Goal: Information Seeking & Learning: Learn about a topic

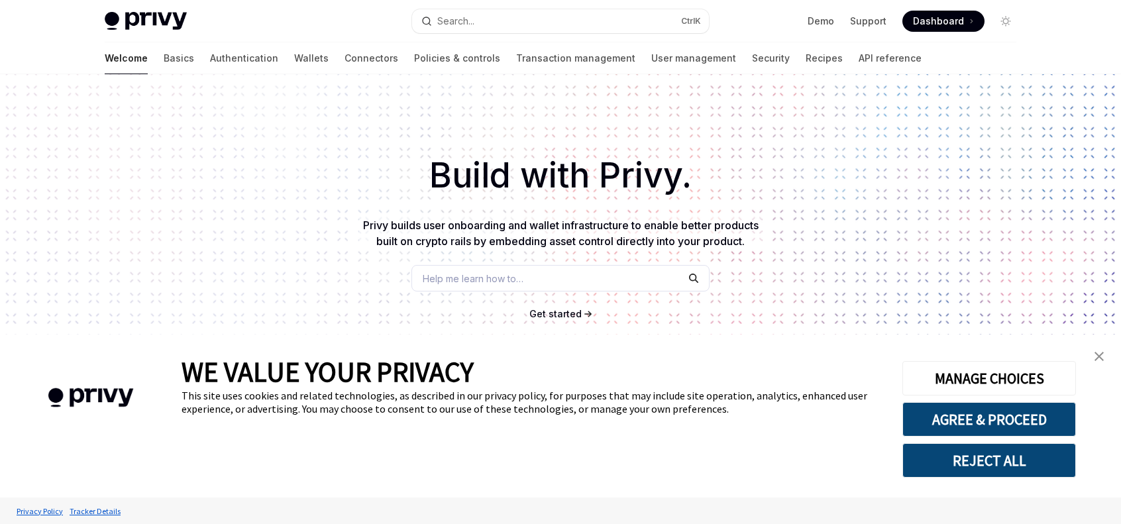
type textarea "*"
click at [854, 222] on div "Build with Privy. Privy builds user onboarding and wallet infrastructure to ena…" at bounding box center [560, 225] width 1121 height 302
drag, startPoint x: 836, startPoint y: 242, endPoint x: 831, endPoint y: 248, distance: 8.0
click at [831, 248] on div "Build with Privy. Privy builds user onboarding and wallet infrastructure to ena…" at bounding box center [560, 225] width 1121 height 302
drag, startPoint x: 753, startPoint y: 142, endPoint x: 527, endPoint y: 179, distance: 228.3
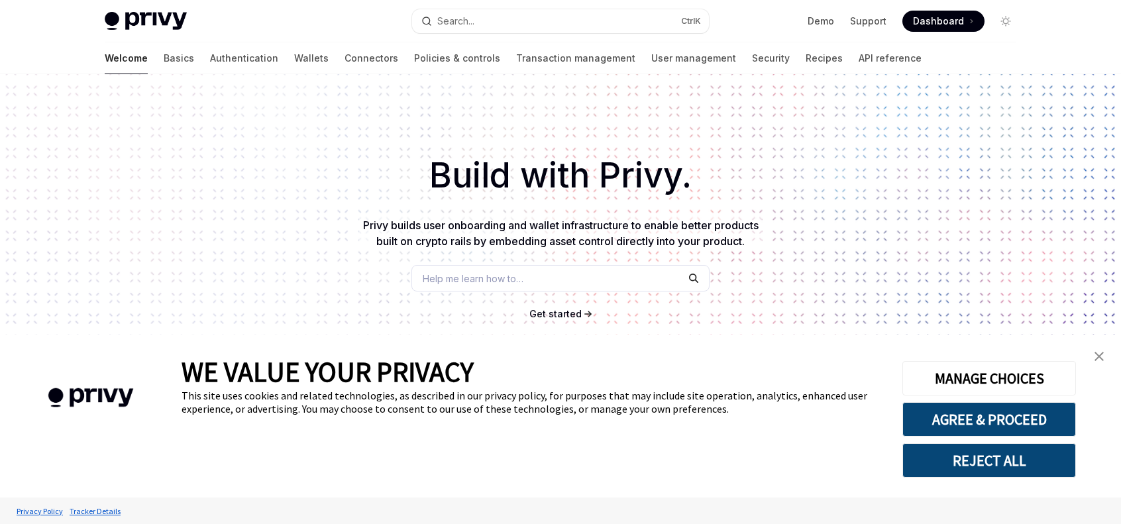
click at [747, 142] on div "Build with Privy. Privy builds user onboarding and wallet infrastructure to ena…" at bounding box center [560, 225] width 1121 height 302
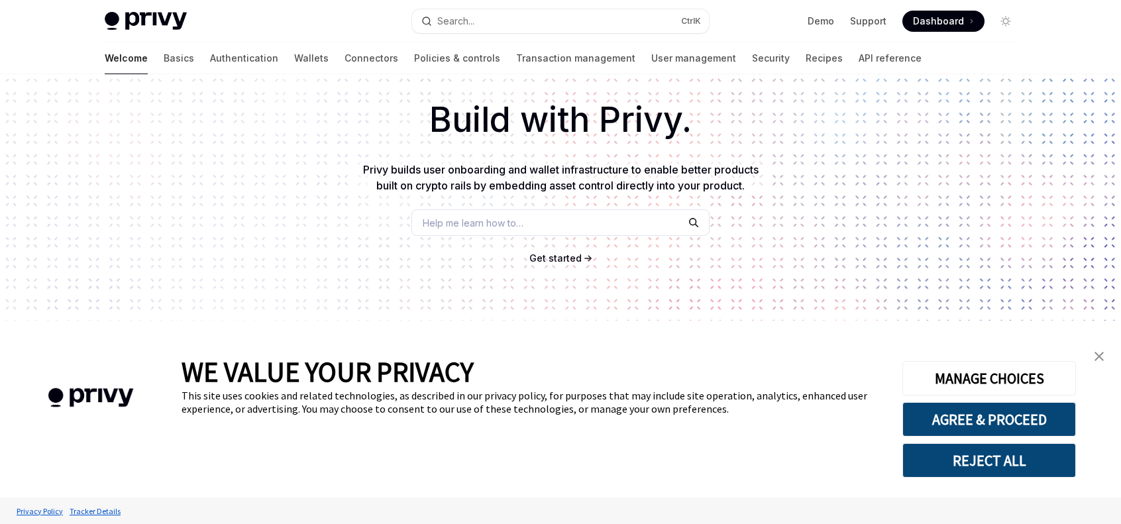
scroll to position [66, 0]
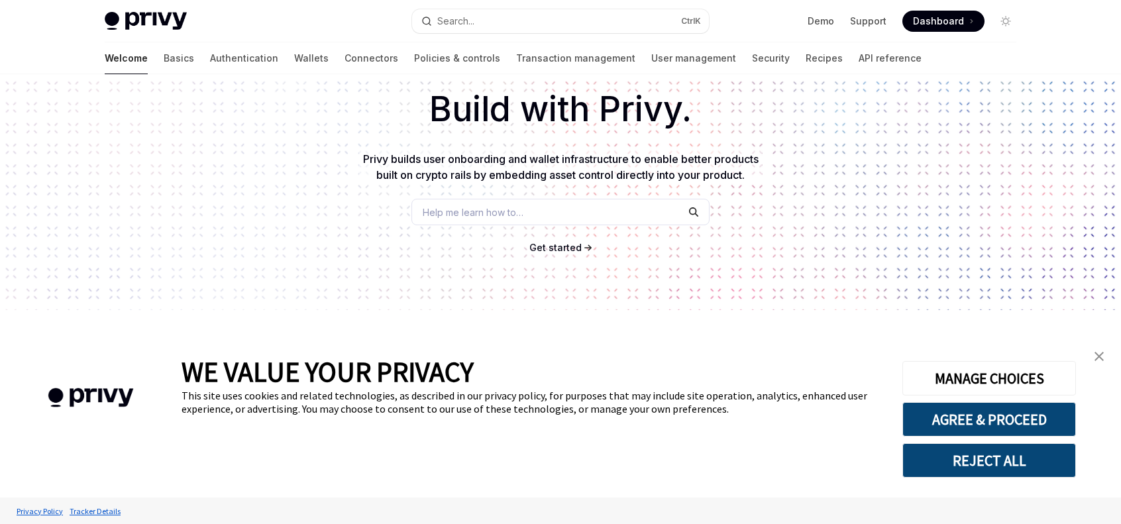
click at [506, 213] on span "Help me learn how to…" at bounding box center [473, 212] width 101 height 14
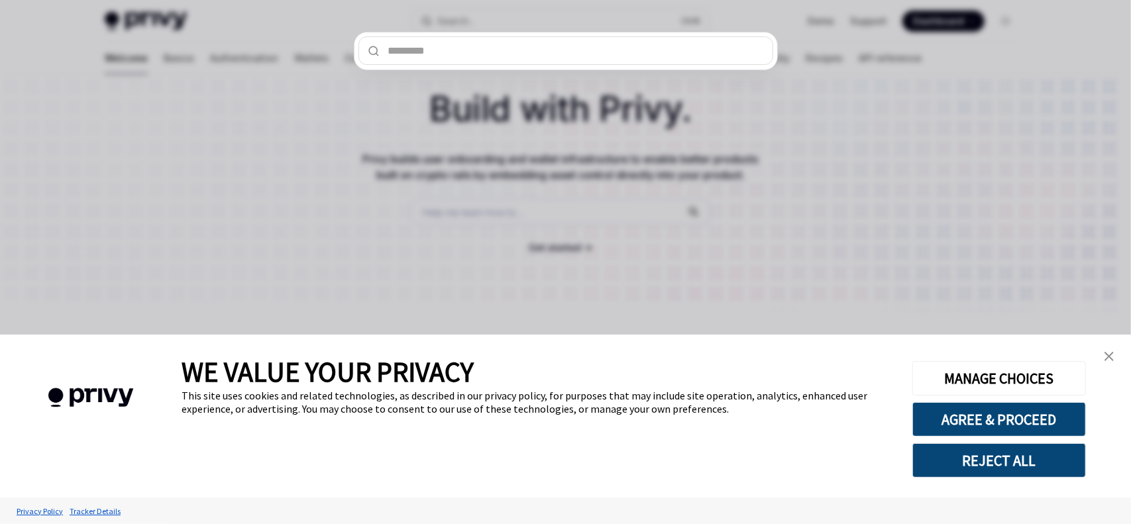
click at [868, 193] on div at bounding box center [565, 262] width 1131 height 524
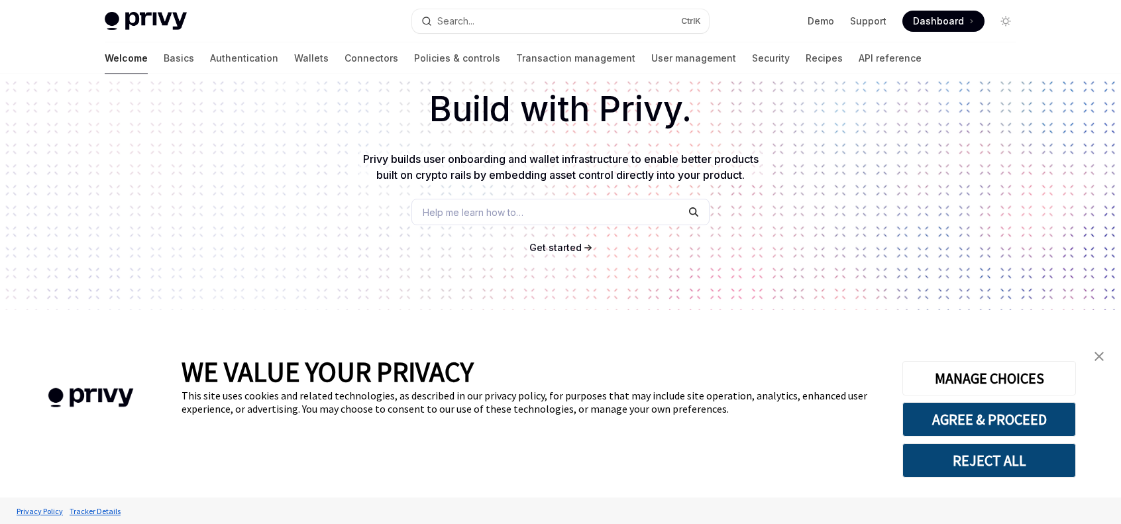
click at [877, 225] on div "Build with Privy. Privy builds user onboarding and wallet infrastructure to ena…" at bounding box center [560, 159] width 1121 height 302
drag, startPoint x: 973, startPoint y: 230, endPoint x: 990, endPoint y: 249, distance: 25.4
click at [990, 249] on div "Build with Privy. Privy builds user onboarding and wallet infrastructure to ena…" at bounding box center [560, 159] width 1121 height 302
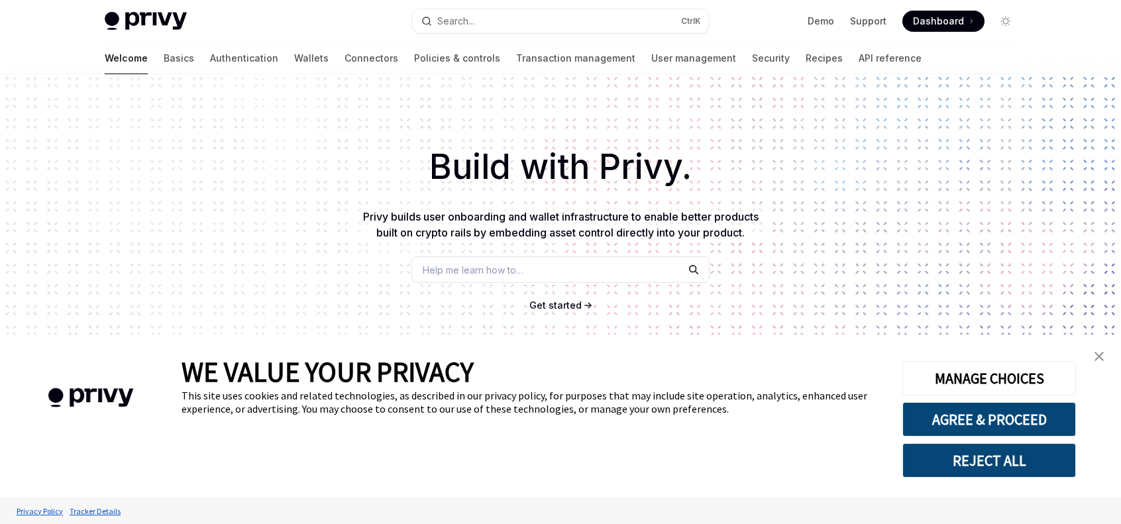
scroll to position [0, 0]
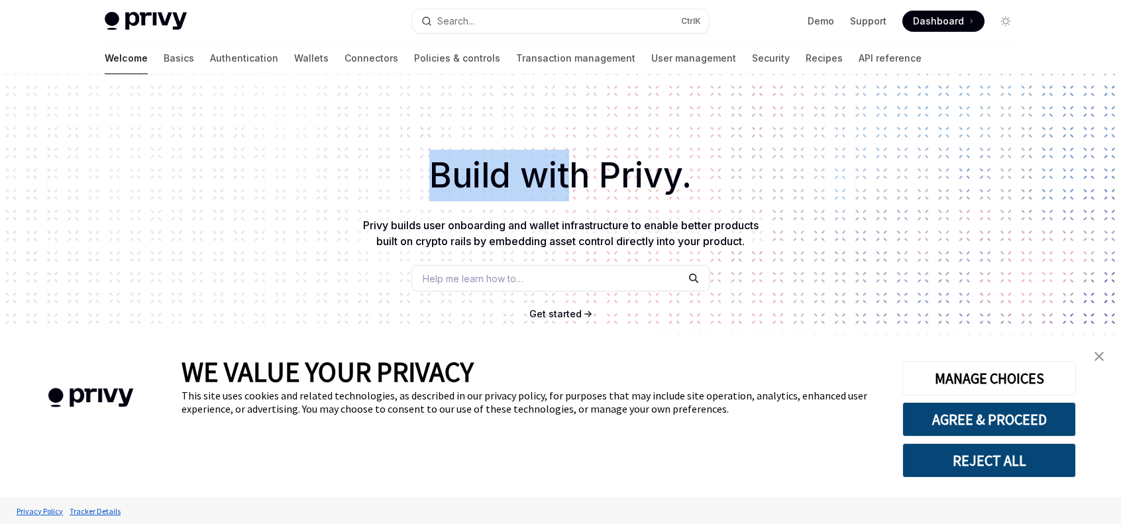
drag, startPoint x: 241, startPoint y: 101, endPoint x: 614, endPoint y: 190, distance: 383.4
click at [592, 189] on div "Build with Privy. Privy builds user onboarding and wallet infrastructure to ena…" at bounding box center [560, 225] width 1121 height 302
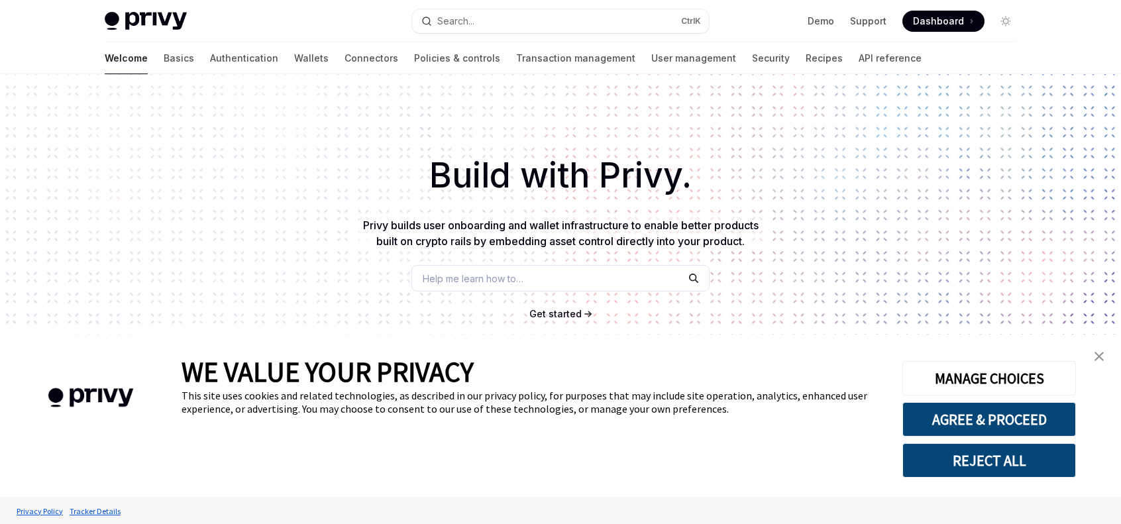
click at [842, 190] on h1 "Build with Privy." at bounding box center [560, 176] width 1079 height 52
click at [1038, 415] on button "AGREE & PROCEED" at bounding box center [989, 419] width 174 height 34
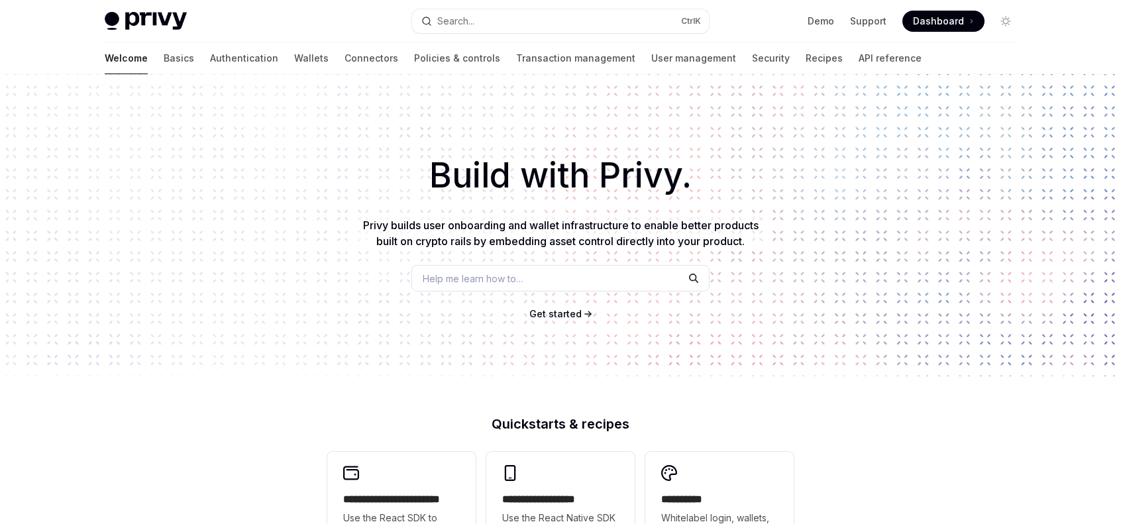
drag, startPoint x: 890, startPoint y: 251, endPoint x: 836, endPoint y: 284, distance: 63.3
click at [848, 287] on div "Build with Privy. Privy builds user onboarding and wallet infrastructure to ena…" at bounding box center [560, 225] width 1121 height 302
click at [315, 87] on div "Build with Privy. Privy builds user onboarding and wallet infrastructure to ena…" at bounding box center [560, 225] width 1121 height 302
click at [294, 52] on link "Wallets" at bounding box center [311, 58] width 34 height 32
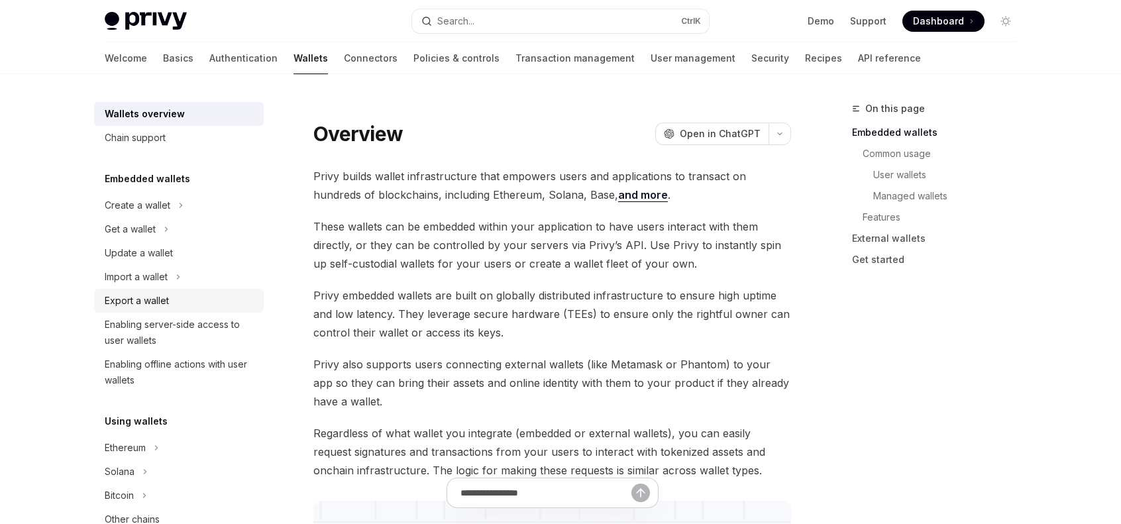
click at [166, 300] on div "Export a wallet" at bounding box center [137, 301] width 64 height 16
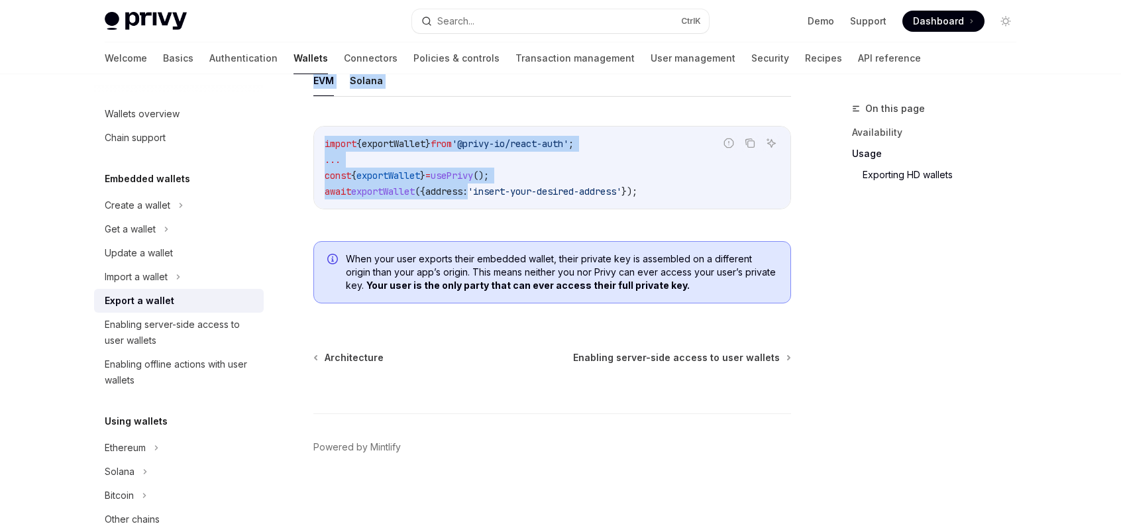
scroll to position [1413, 0]
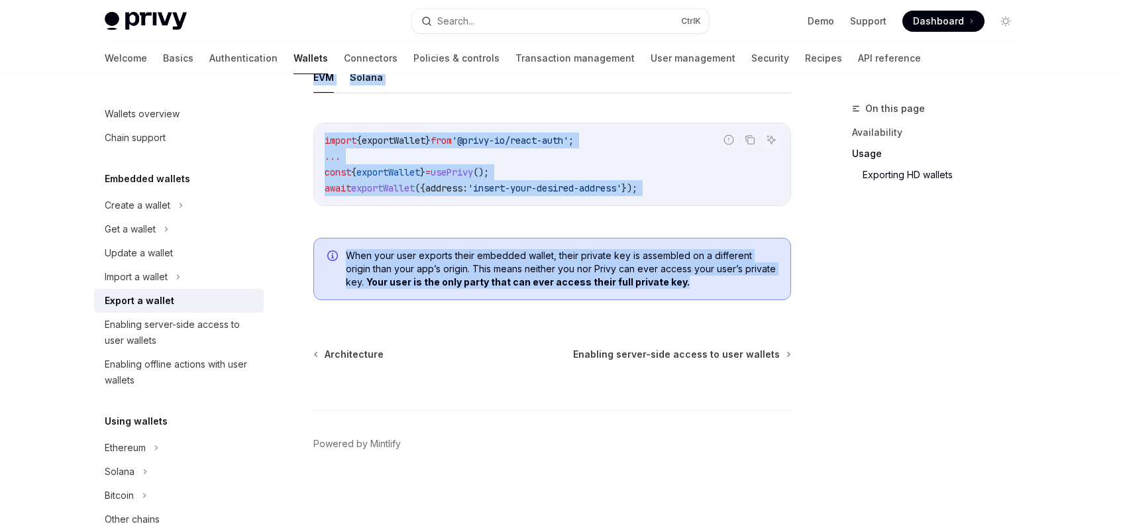
drag, startPoint x: 311, startPoint y: 112, endPoint x: 696, endPoint y: 299, distance: 428.2
copy div "**********"
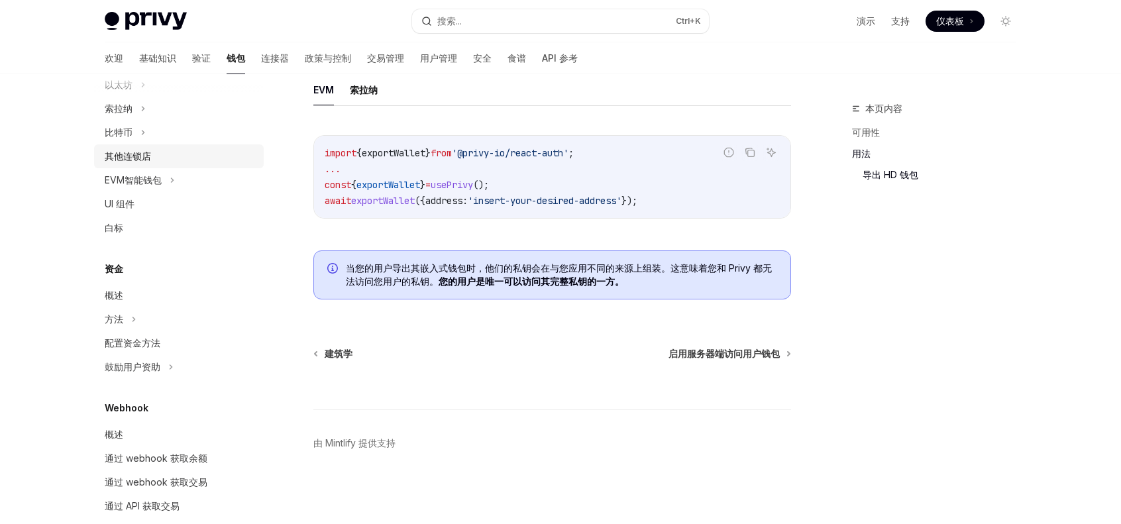
scroll to position [0, 0]
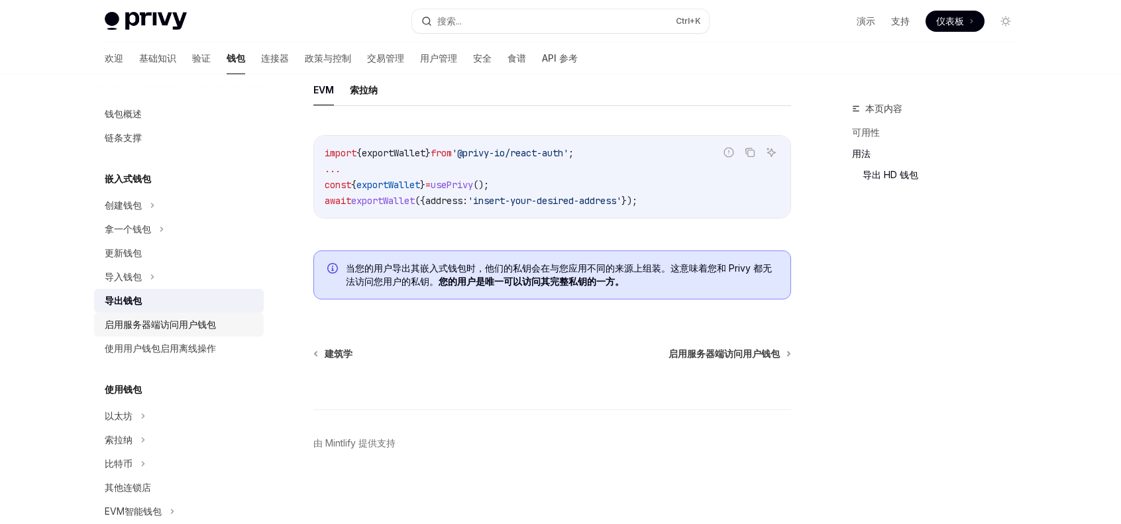
click at [211, 327] on font "启用服务器端访问用户钱包" at bounding box center [160, 324] width 111 height 11
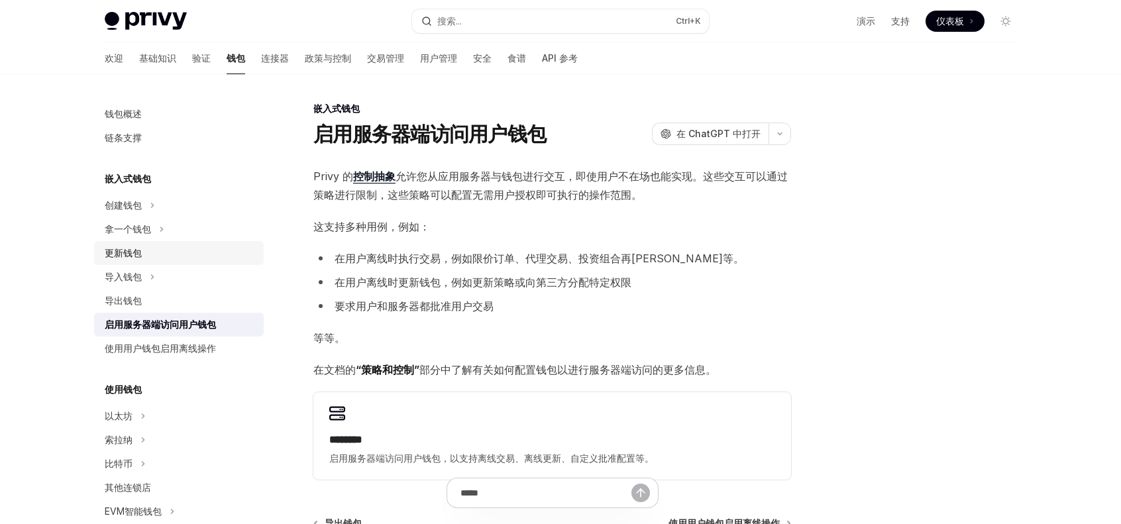
click at [177, 256] on div "更新钱包" at bounding box center [180, 253] width 151 height 16
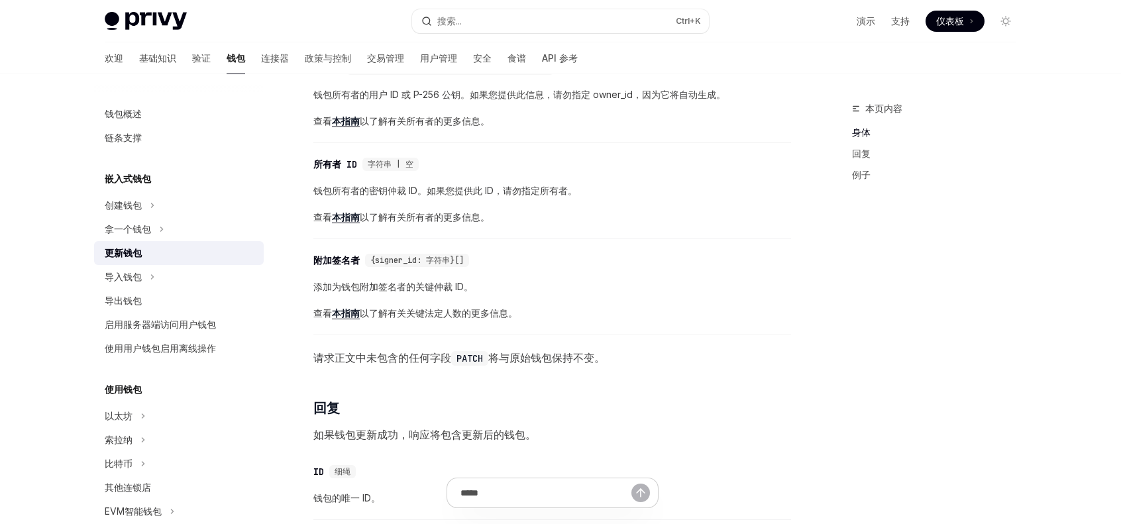
scroll to position [530, 0]
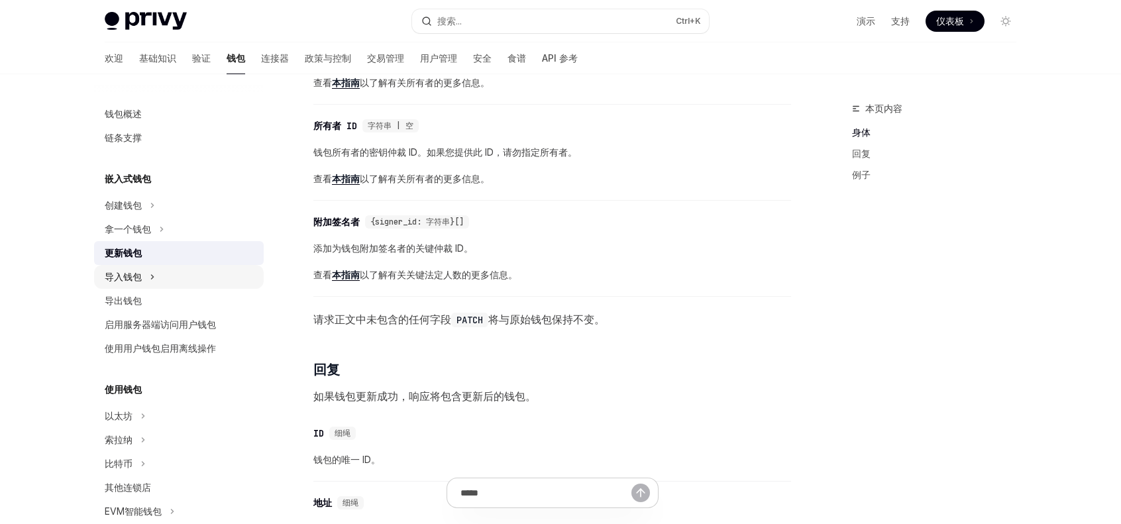
click at [171, 269] on div "导入钱包" at bounding box center [179, 277] width 170 height 24
type textarea "*"
